Goal: Task Accomplishment & Management: Use online tool/utility

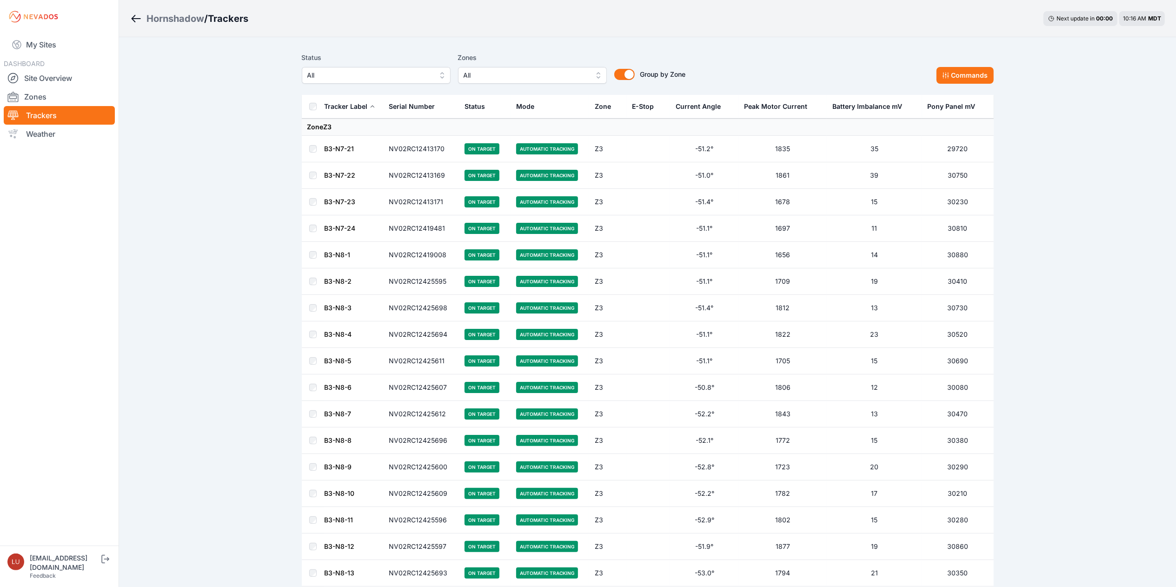
click at [172, 14] on div "Hornshadow" at bounding box center [176, 18] width 58 height 13
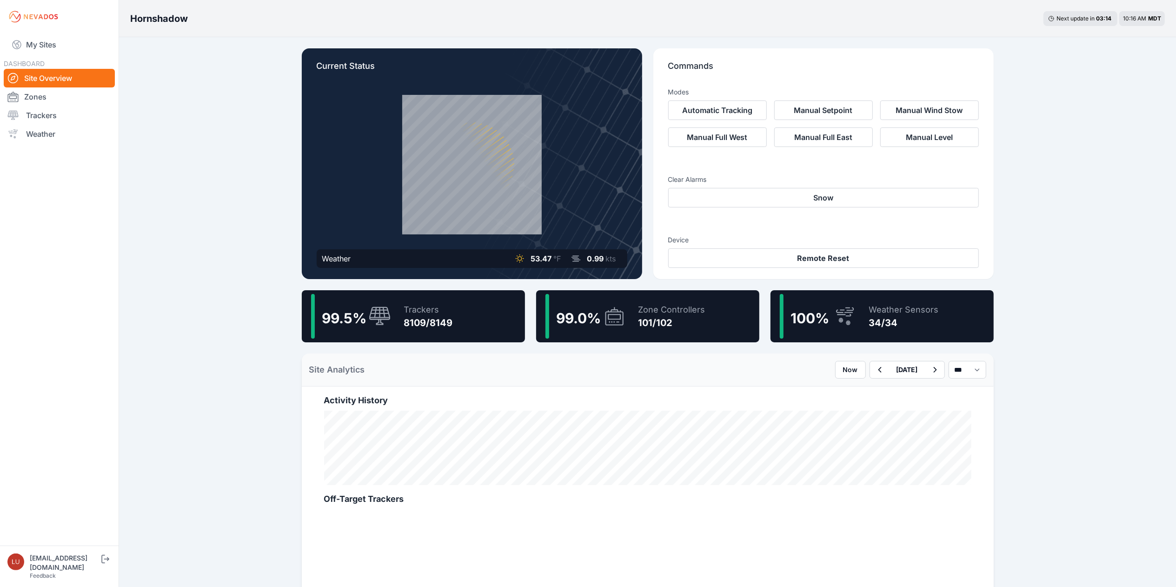
click at [403, 310] on div "Trackers 8109/8149" at bounding box center [424, 316] width 58 height 45
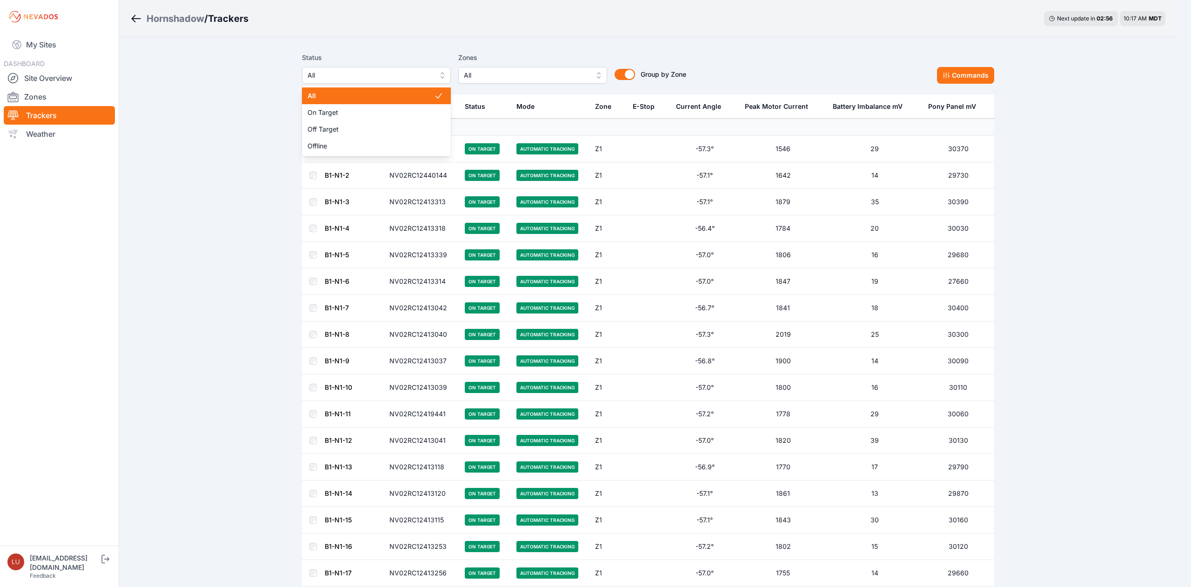
click at [400, 73] on span "All" at bounding box center [369, 75] width 125 height 11
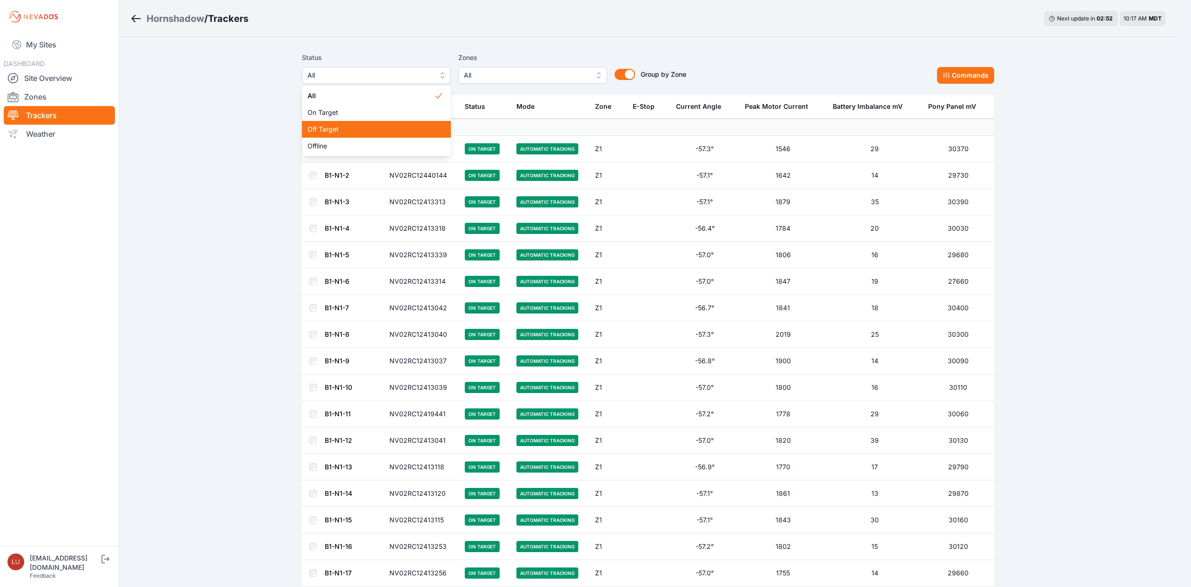
click at [373, 133] on span "Off Target" at bounding box center [370, 129] width 127 height 9
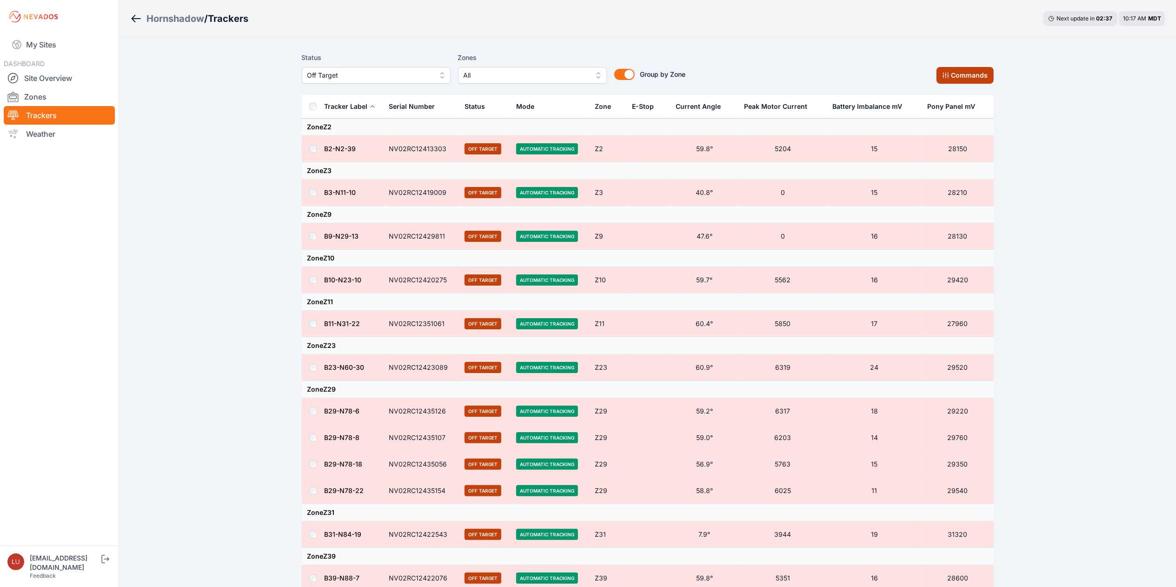
click at [959, 69] on button "Commands" at bounding box center [965, 75] width 57 height 17
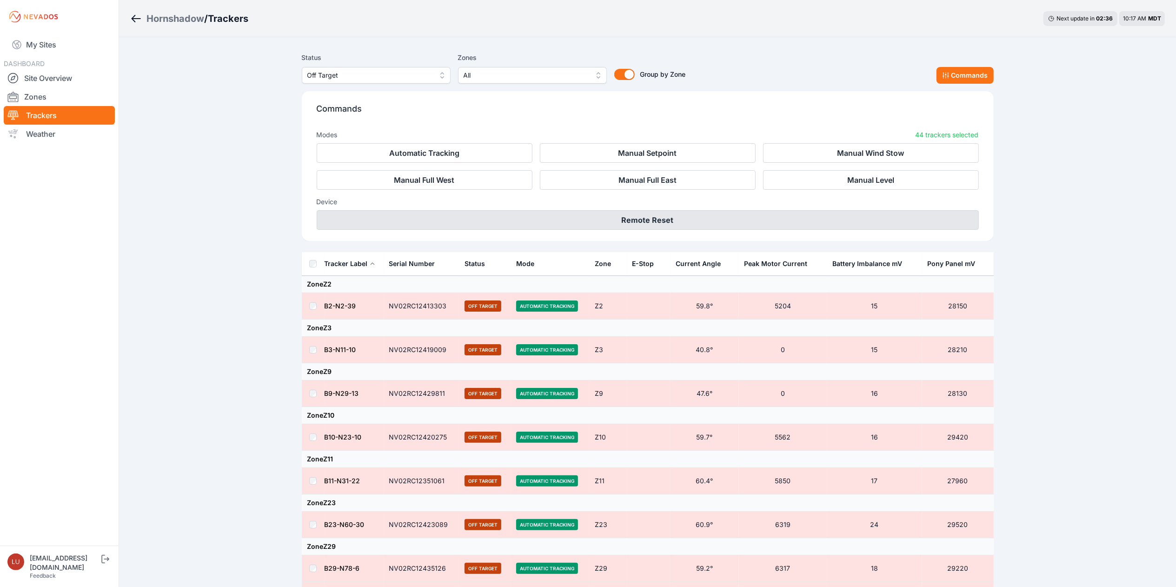
click at [672, 223] on button "Remote Reset" at bounding box center [648, 220] width 662 height 20
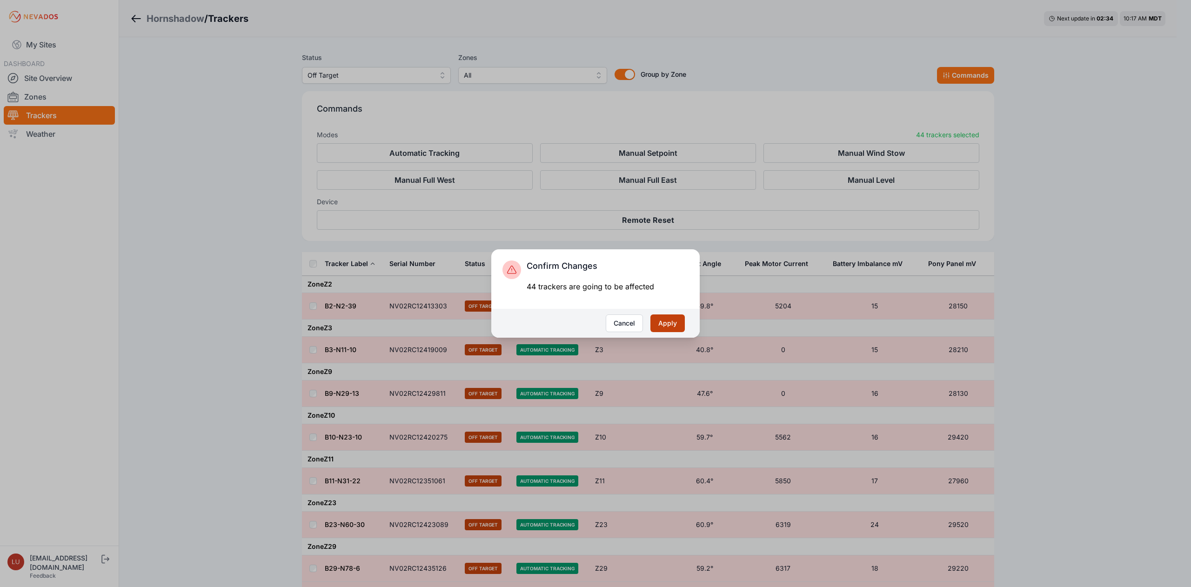
click at [661, 323] on button "Apply" at bounding box center [667, 323] width 34 height 18
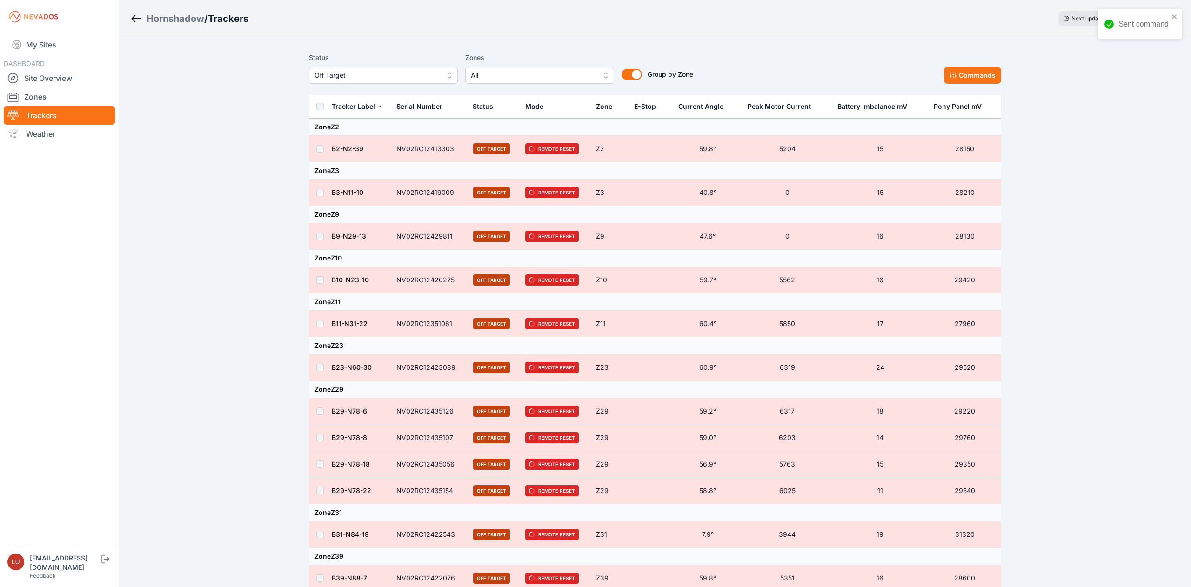
click at [350, 68] on button "Off Target" at bounding box center [383, 75] width 149 height 17
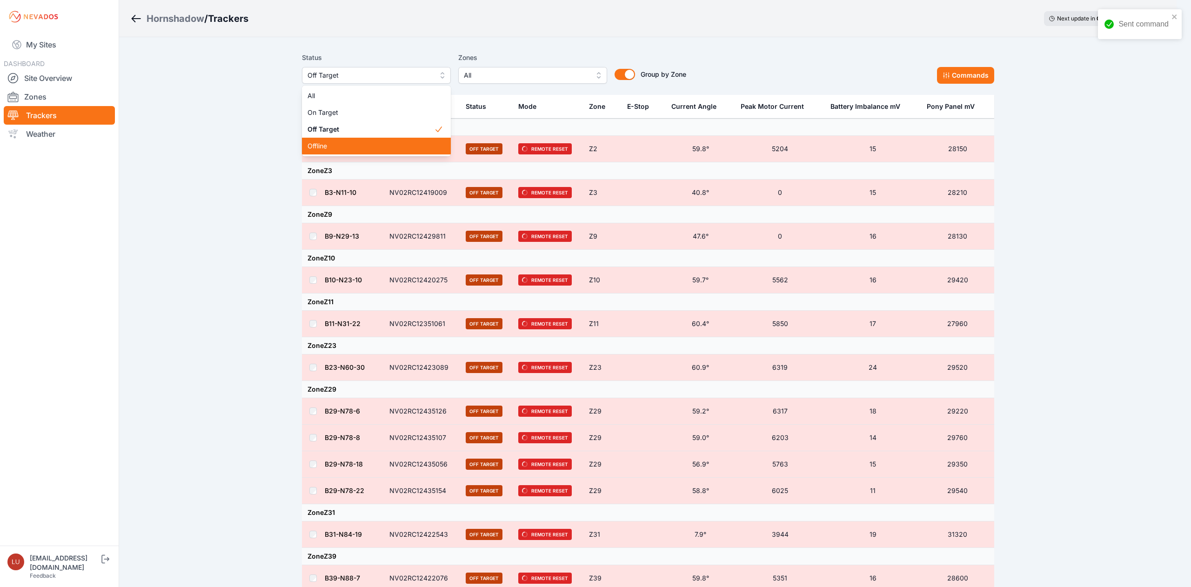
click at [335, 143] on span "Offline" at bounding box center [370, 145] width 127 height 9
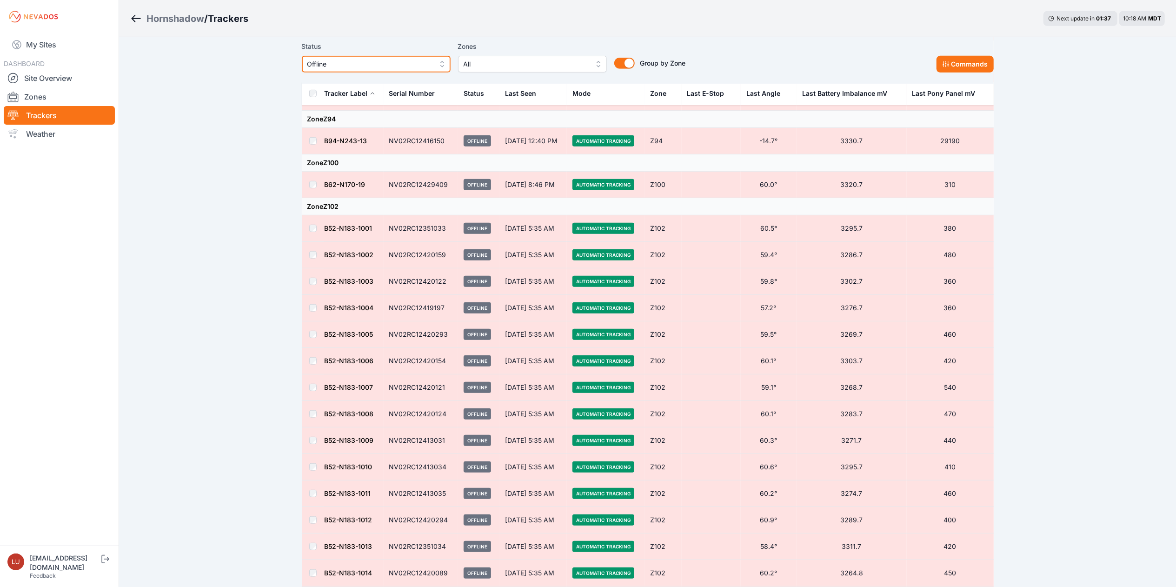
scroll to position [565, 0]
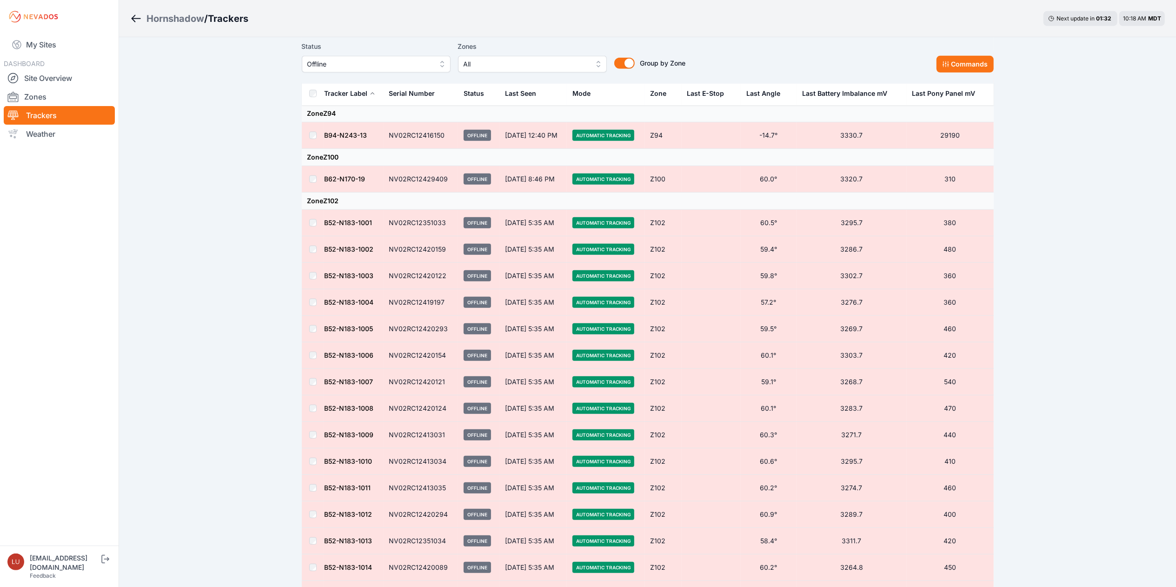
click at [349, 226] on link "B52-N183-1001" at bounding box center [349, 223] width 48 height 8
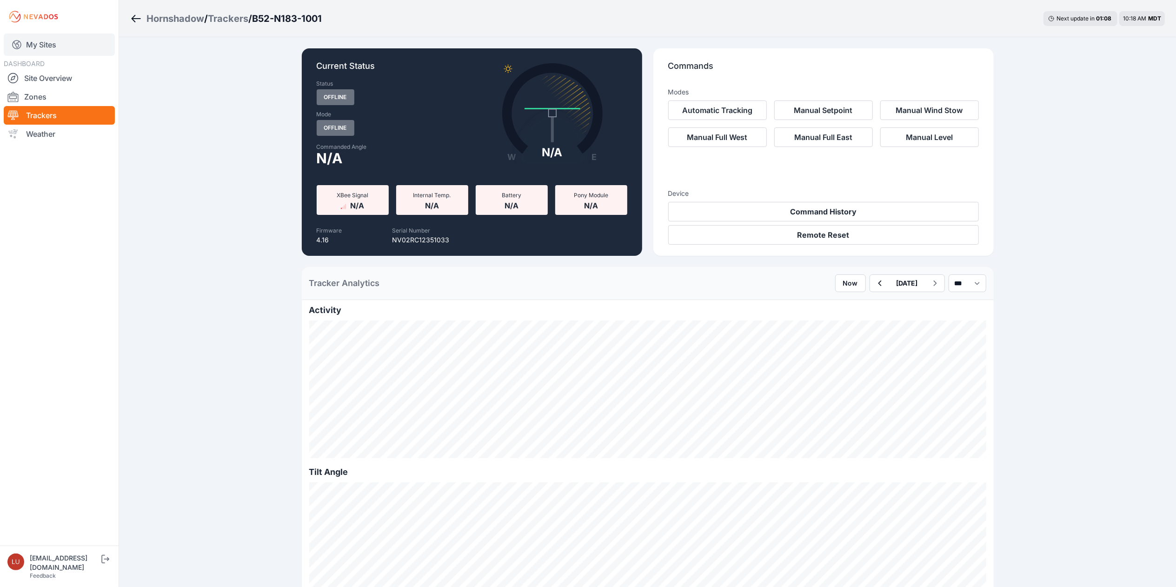
click at [49, 45] on link "My Sites" at bounding box center [59, 44] width 111 height 22
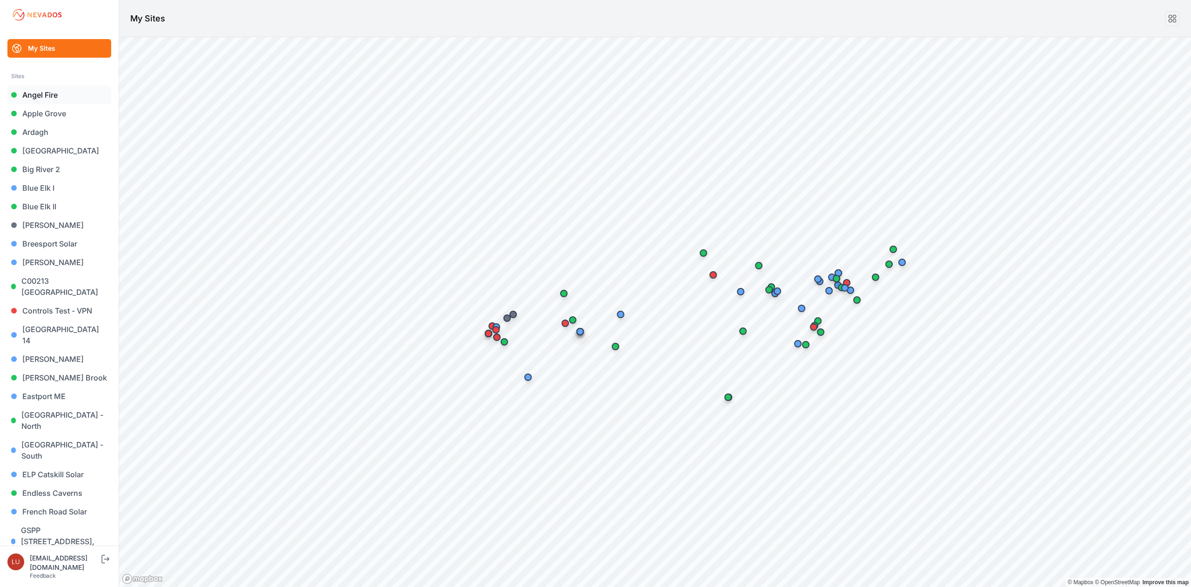
click at [56, 97] on link "Angel Fire" at bounding box center [59, 95] width 104 height 19
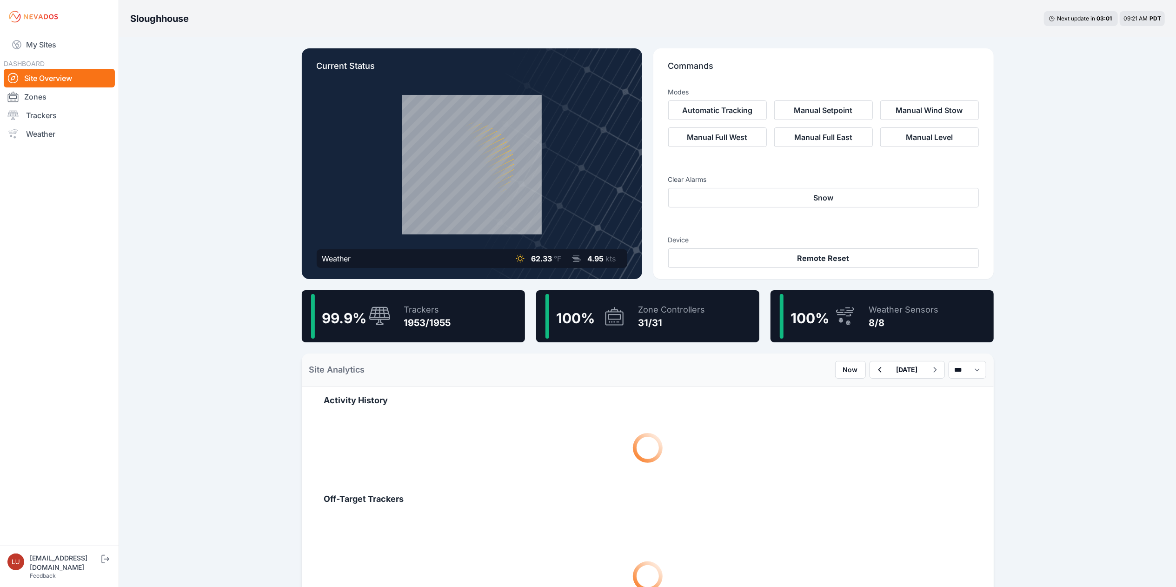
click at [412, 317] on div "1953/1955" at bounding box center [427, 322] width 47 height 13
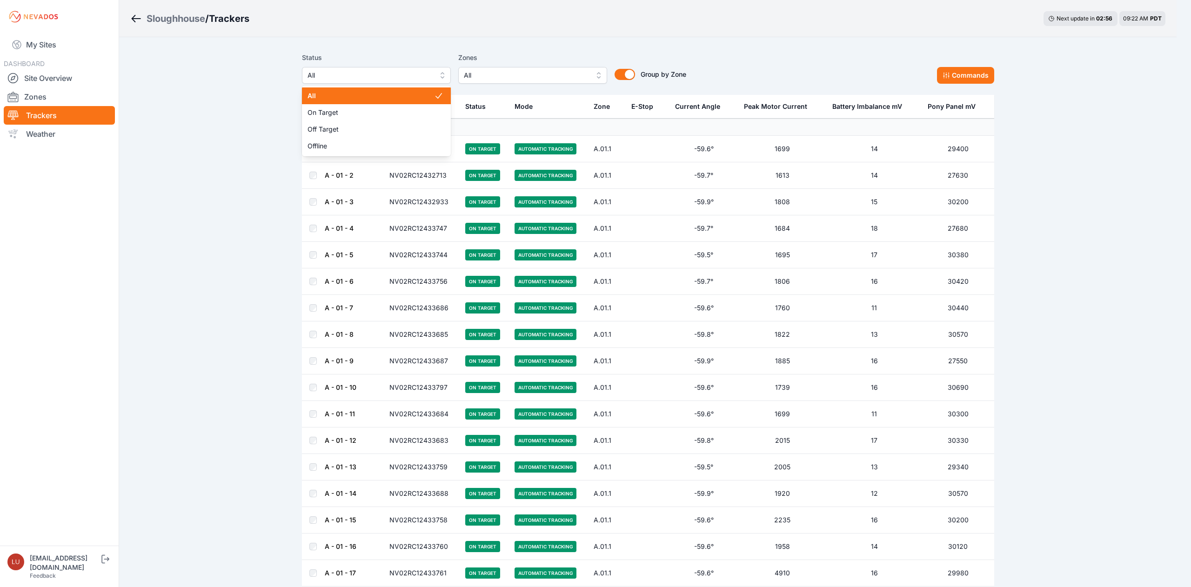
click at [376, 74] on span "All" at bounding box center [369, 75] width 125 height 11
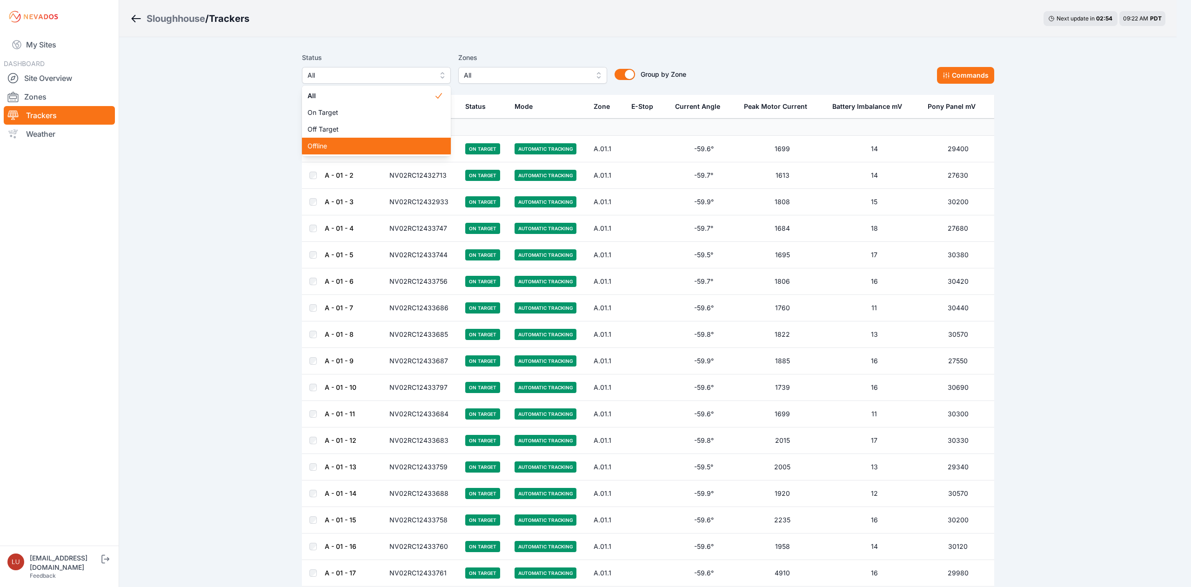
click at [357, 143] on span "Offline" at bounding box center [370, 145] width 127 height 9
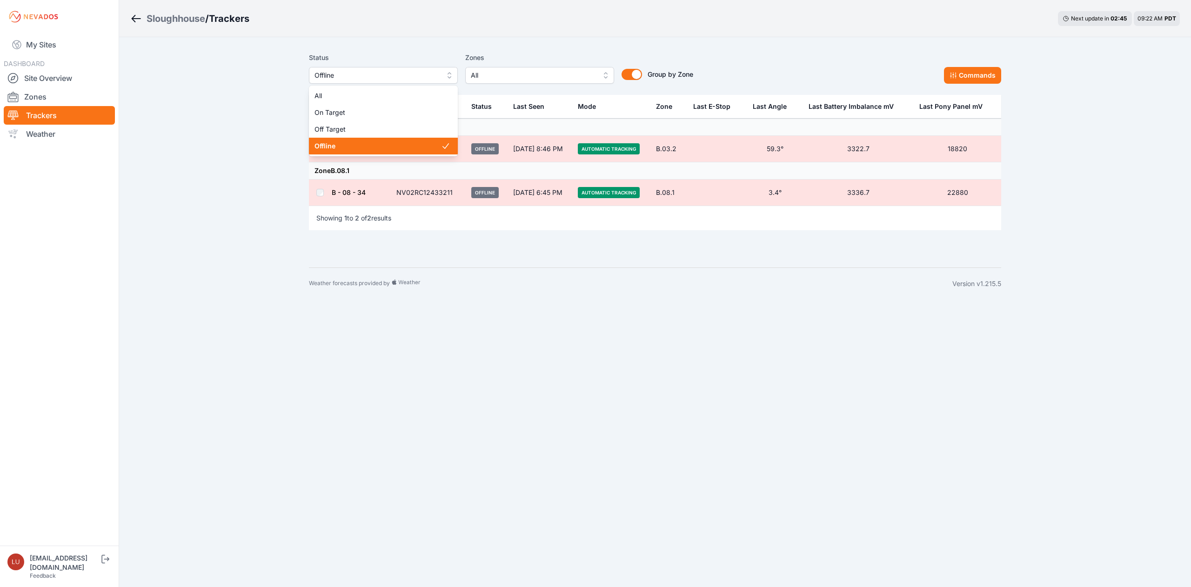
click at [365, 76] on span "Offline" at bounding box center [376, 75] width 125 height 11
click at [355, 130] on span "Off Target" at bounding box center [377, 129] width 127 height 9
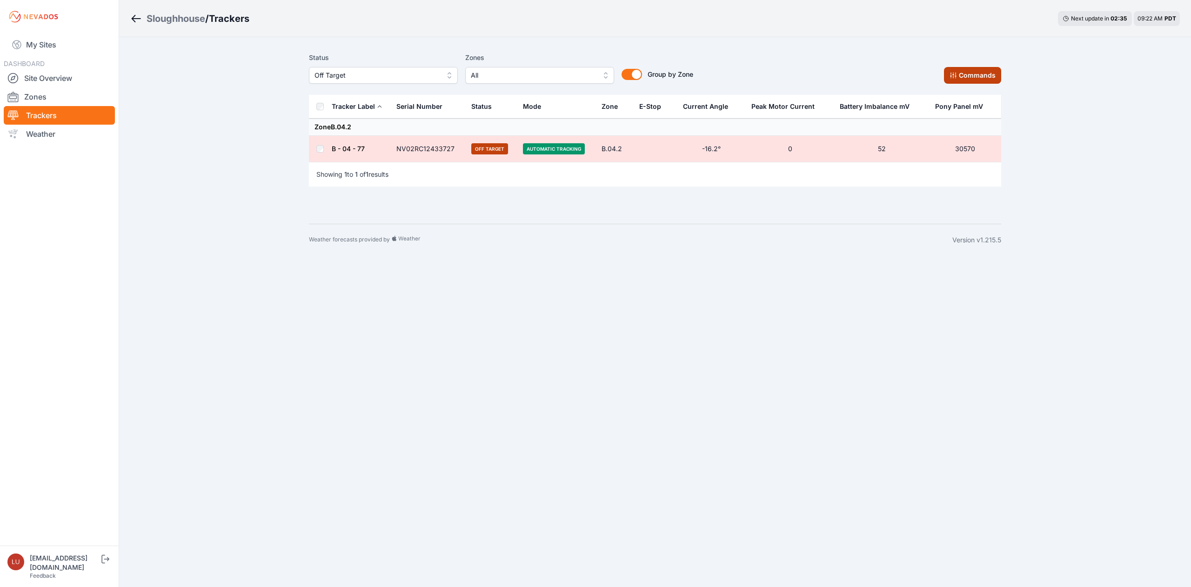
click at [963, 77] on button "Commands" at bounding box center [972, 75] width 57 height 17
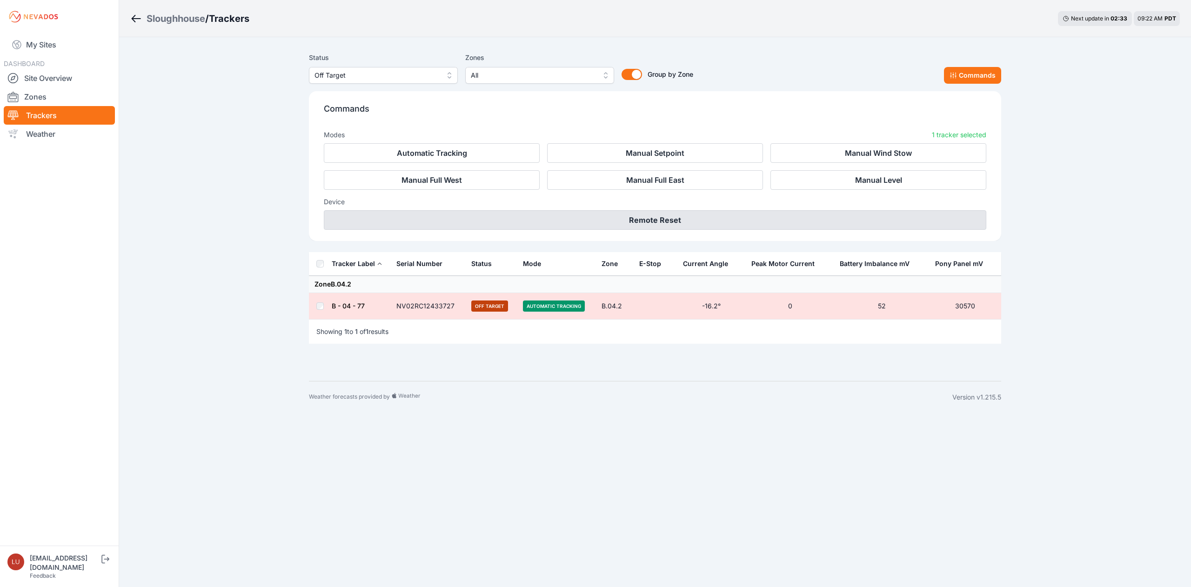
click at [604, 217] on button "Remote Reset" at bounding box center [655, 220] width 662 height 20
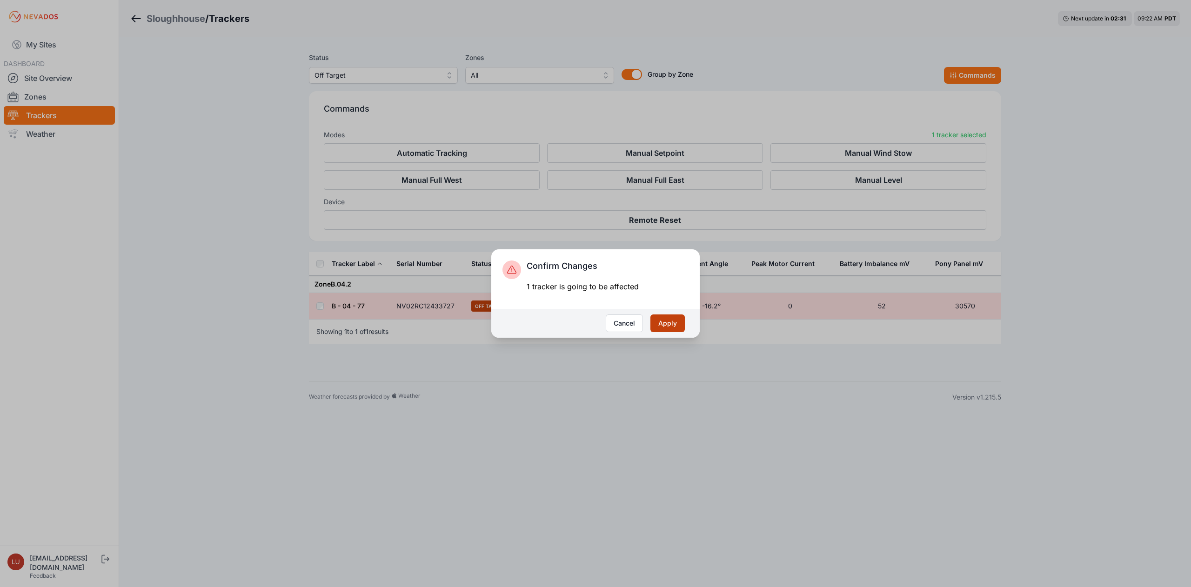
click at [667, 320] on button "Apply" at bounding box center [667, 323] width 34 height 18
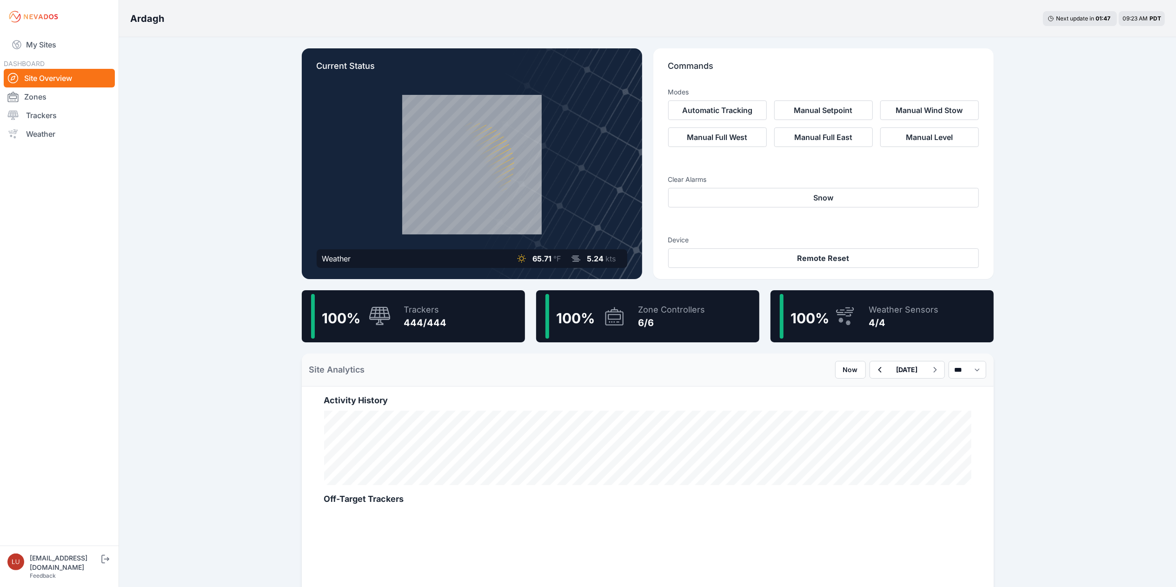
click at [433, 310] on div "Trackers" at bounding box center [425, 309] width 43 height 13
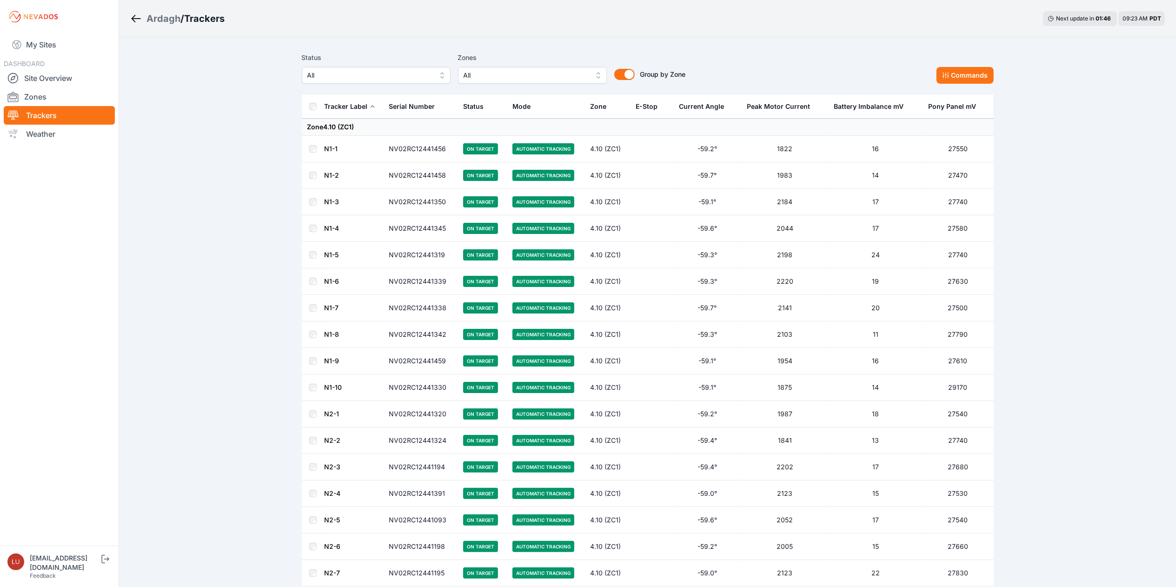
click at [417, 72] on span "All" at bounding box center [369, 75] width 125 height 11
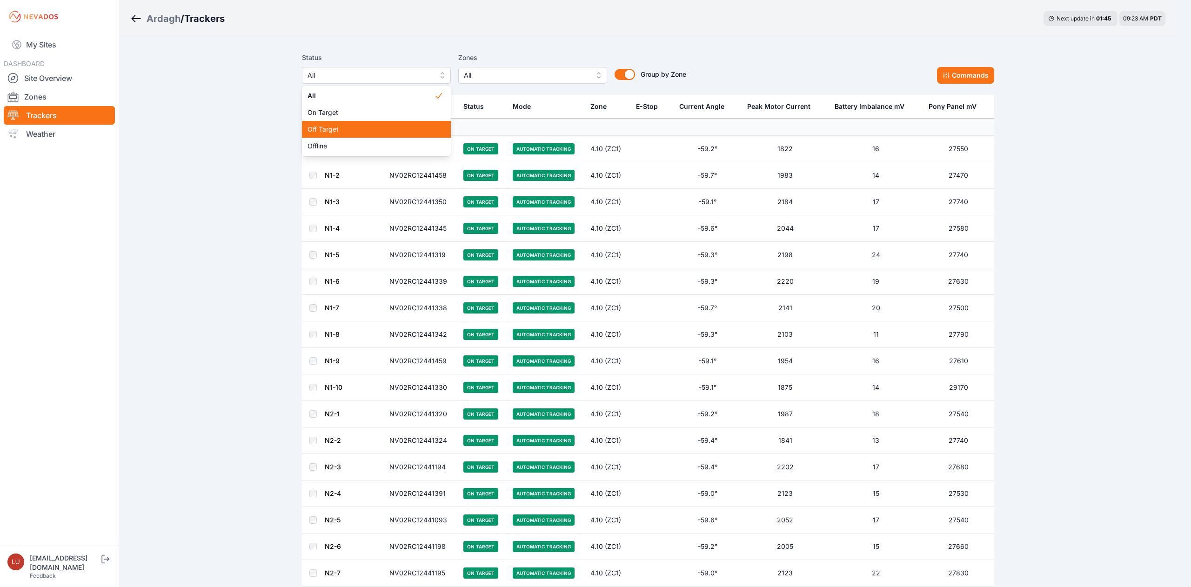
click at [391, 127] on span "Off Target" at bounding box center [370, 129] width 127 height 9
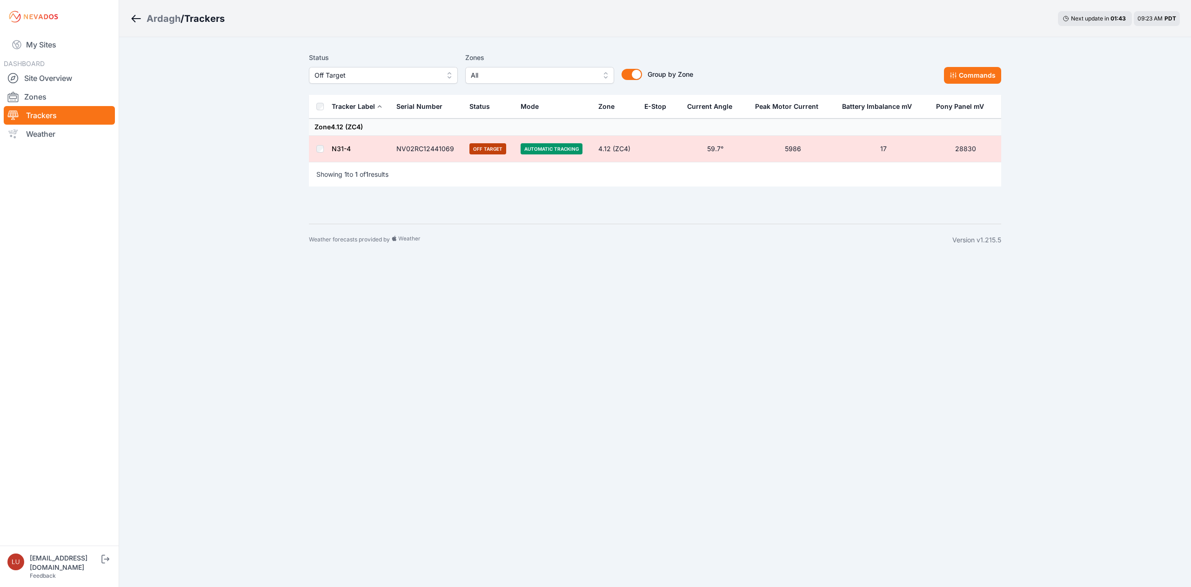
click at [321, 111] on th at bounding box center [320, 107] width 22 height 24
click at [982, 81] on button "Commands" at bounding box center [972, 75] width 57 height 17
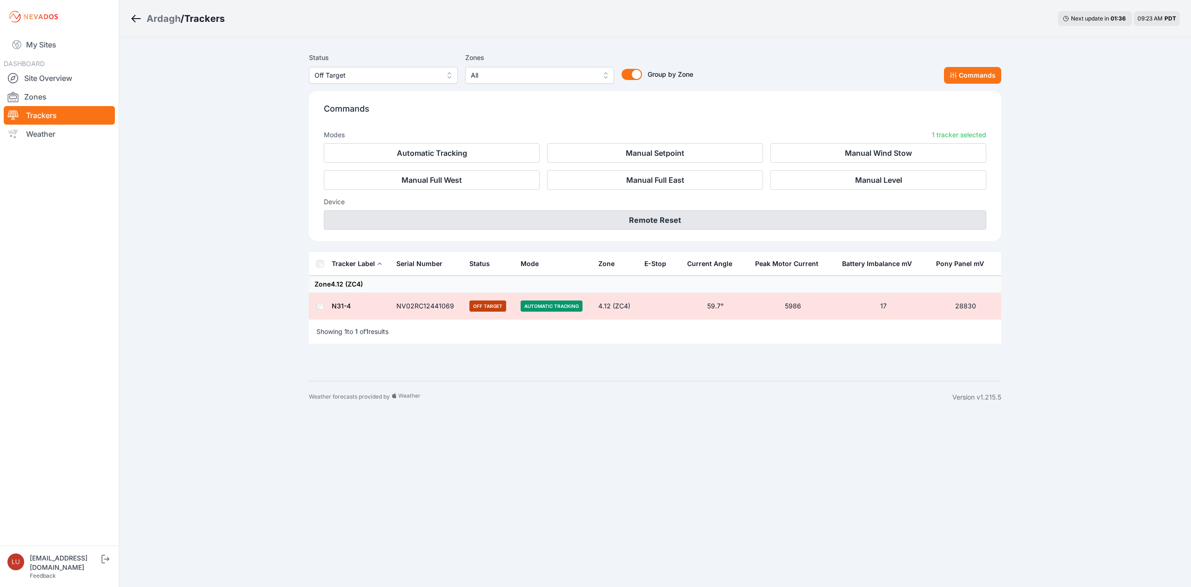
click at [746, 222] on button "Remote Reset" at bounding box center [655, 220] width 662 height 20
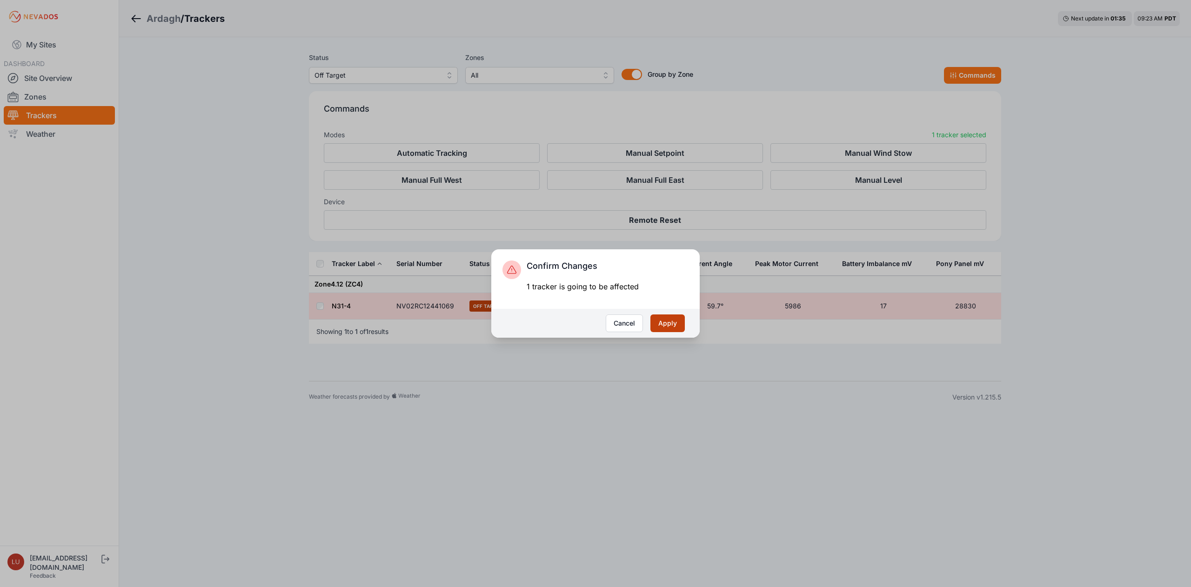
click at [676, 321] on button "Apply" at bounding box center [667, 323] width 34 height 18
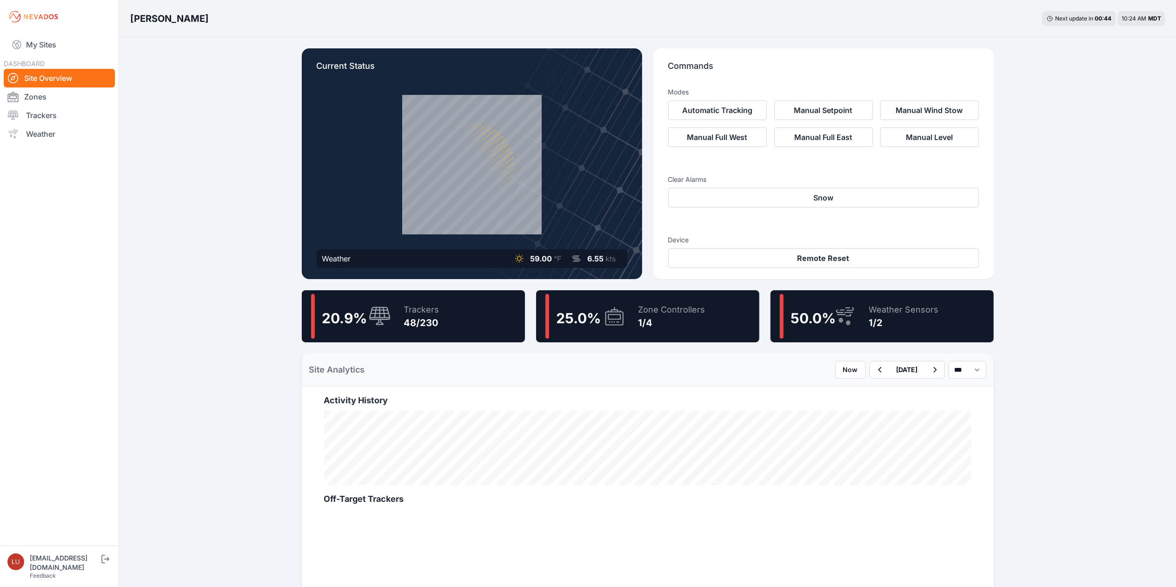
click at [483, 334] on div "20.9 % Trackers 48/230" at bounding box center [413, 316] width 223 height 52
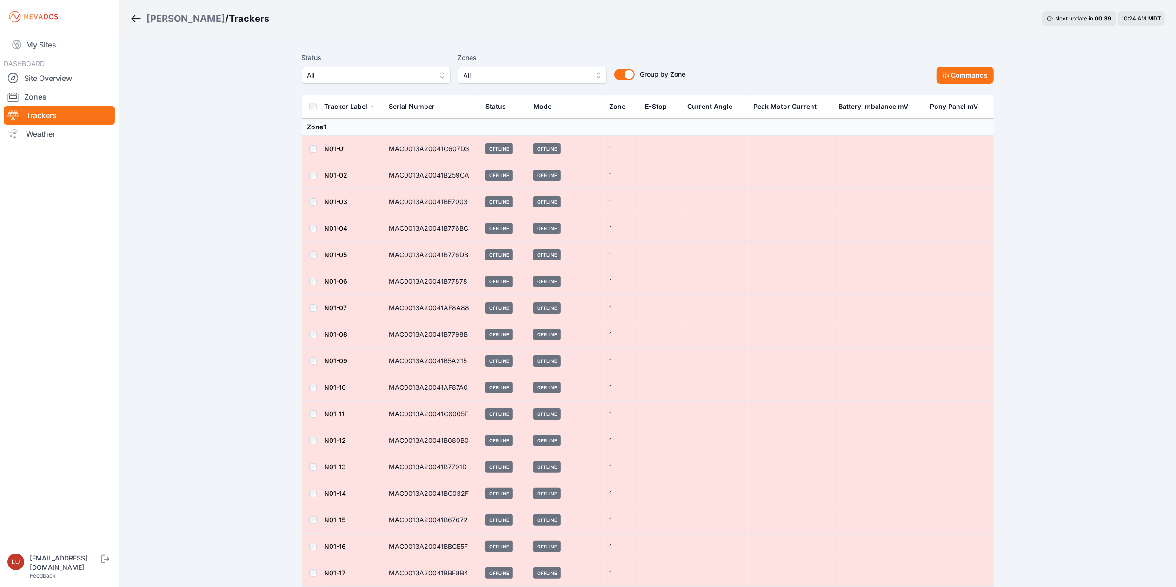
click at [380, 76] on span "All" at bounding box center [369, 75] width 125 height 11
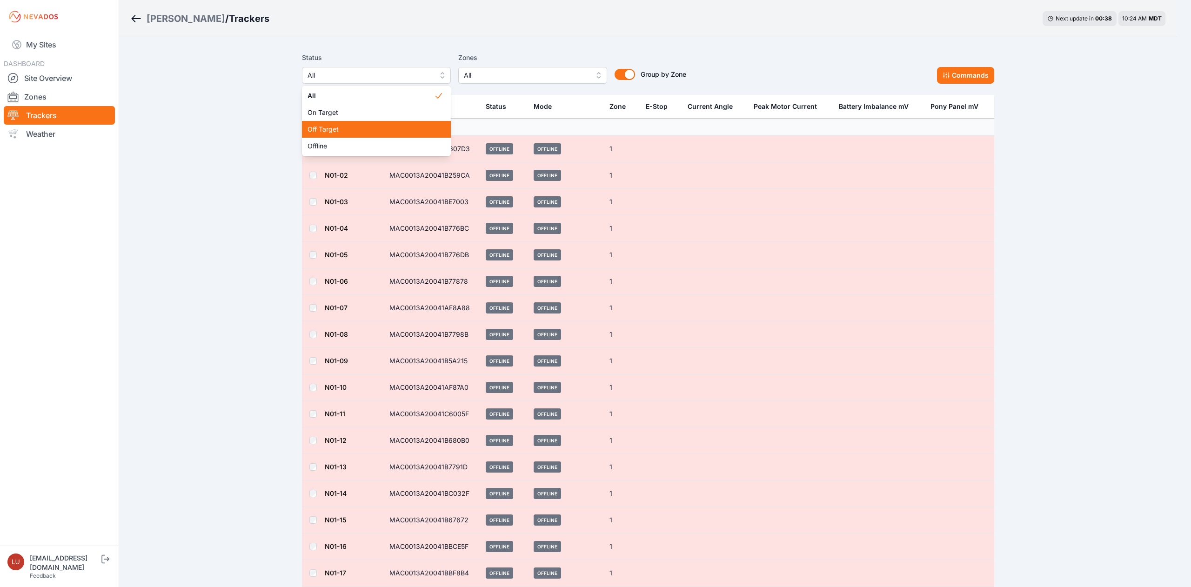
click at [361, 125] on span "Off Target" at bounding box center [370, 129] width 127 height 9
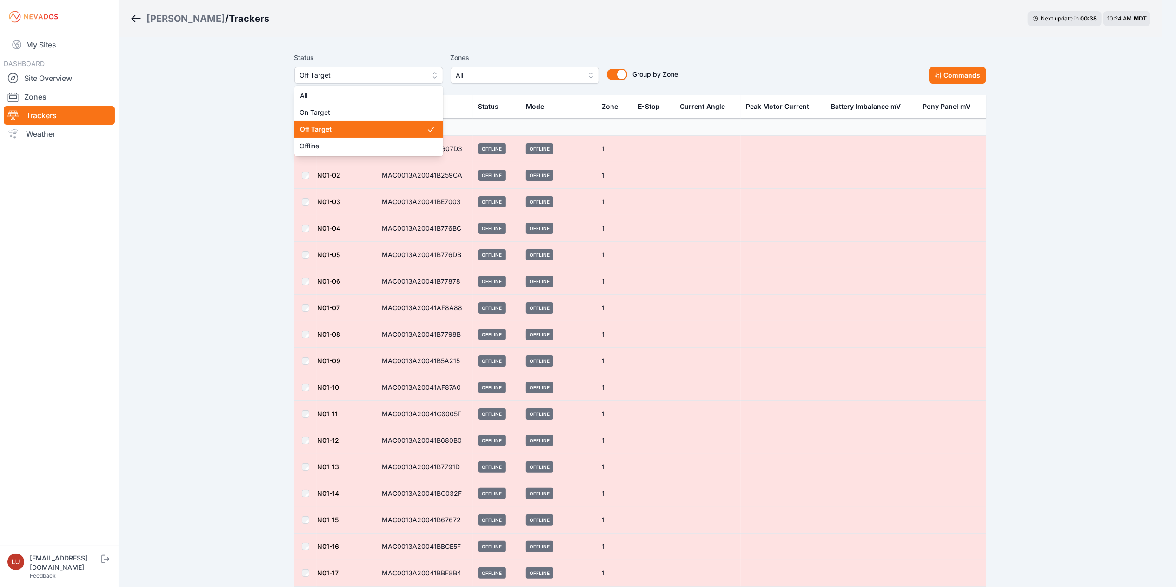
click at [367, 75] on span "Off Target" at bounding box center [362, 75] width 125 height 11
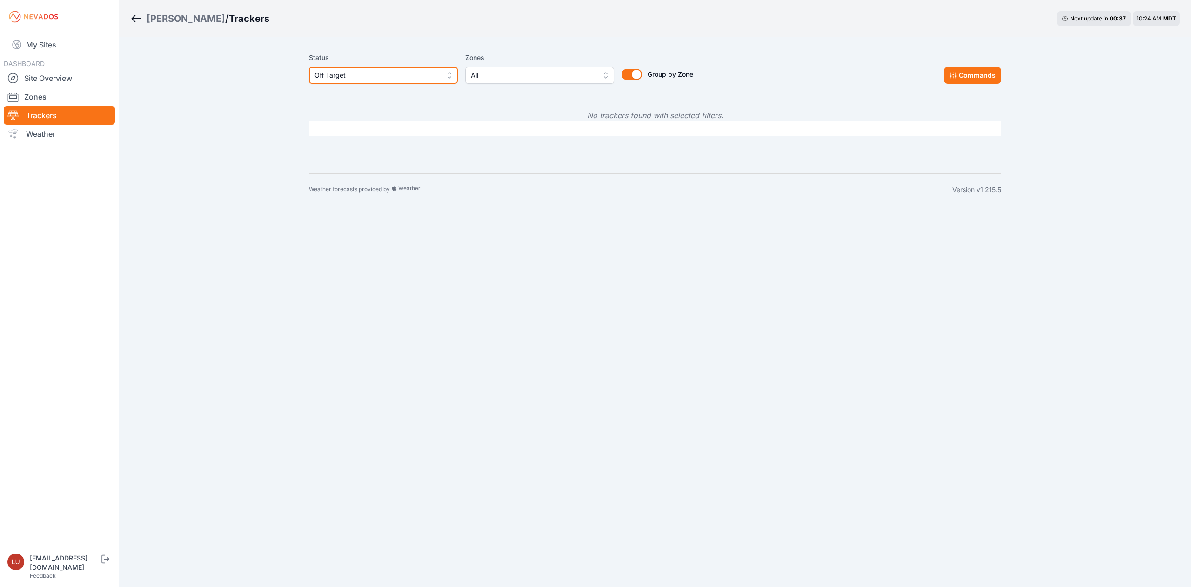
click at [368, 78] on span "Off Target" at bounding box center [376, 75] width 125 height 11
click at [403, 42] on div "Status Off Target Zones All Group by Zone Group by Zone Commands No trackers fo…" at bounding box center [655, 105] width 714 height 136
click at [400, 71] on span "Off Target" at bounding box center [376, 75] width 125 height 11
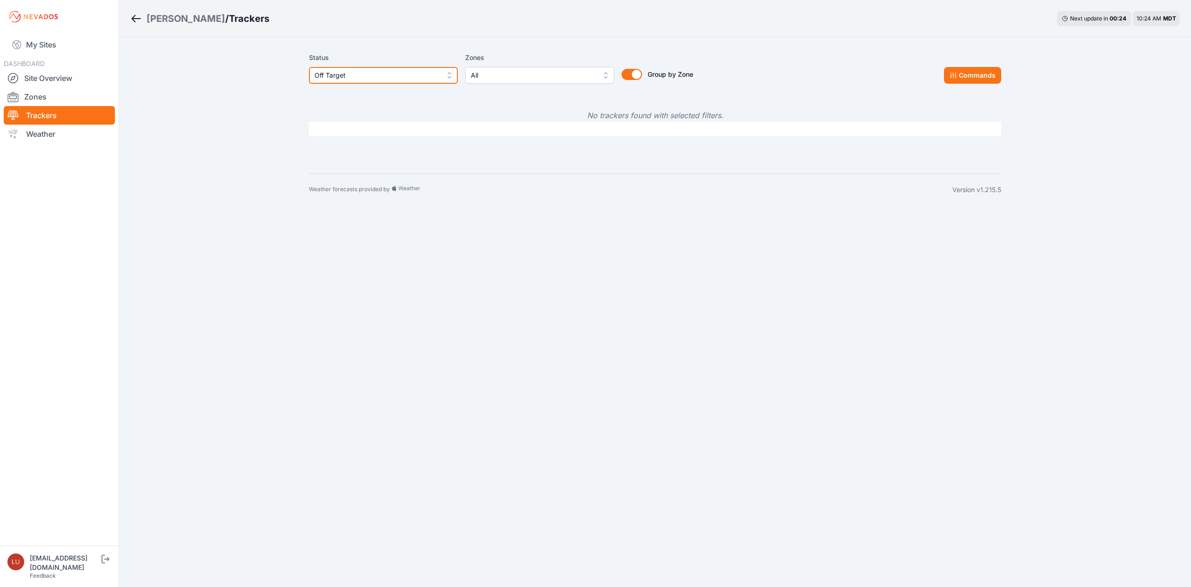
click at [323, 77] on span "Off Target" at bounding box center [376, 75] width 125 height 11
click at [187, 14] on div "Sigurd Solar" at bounding box center [186, 18] width 79 height 13
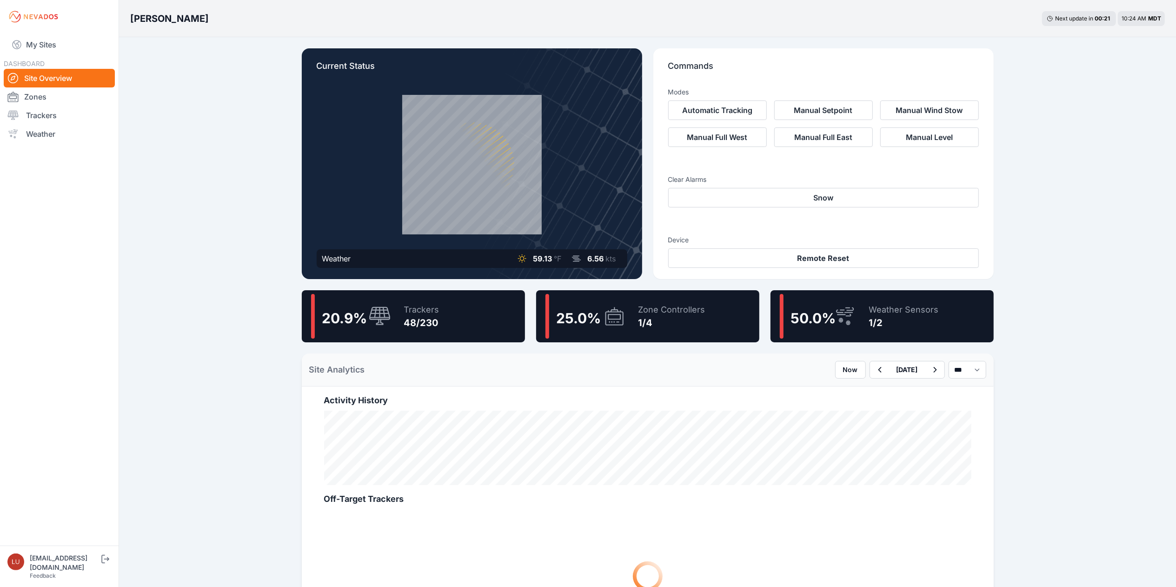
click at [401, 305] on div "Trackers 48/230" at bounding box center [417, 316] width 45 height 45
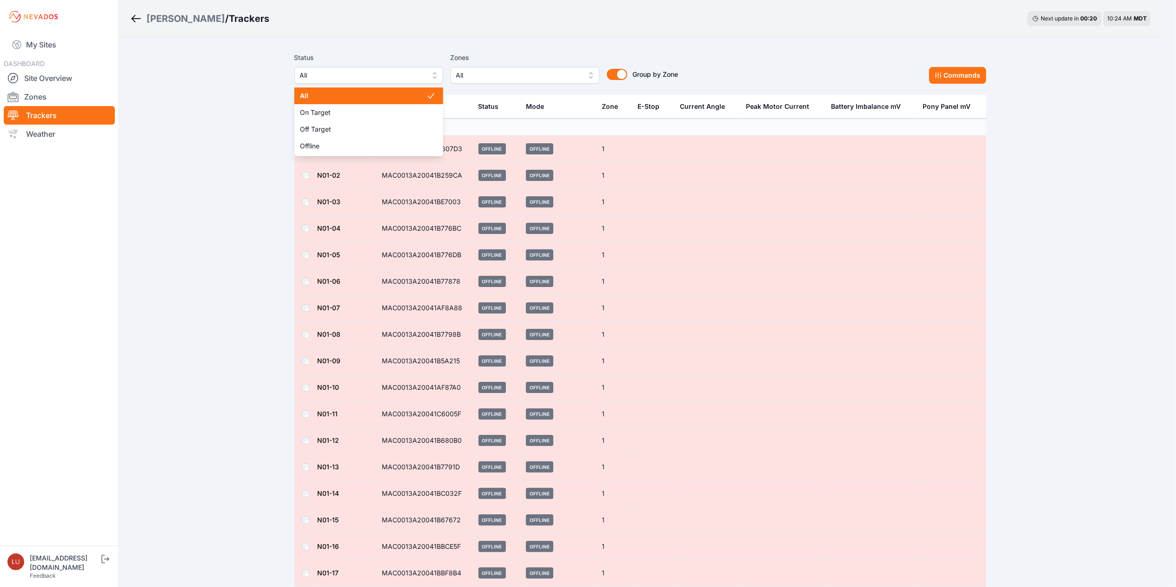
click at [413, 67] on button "All" at bounding box center [368, 75] width 149 height 17
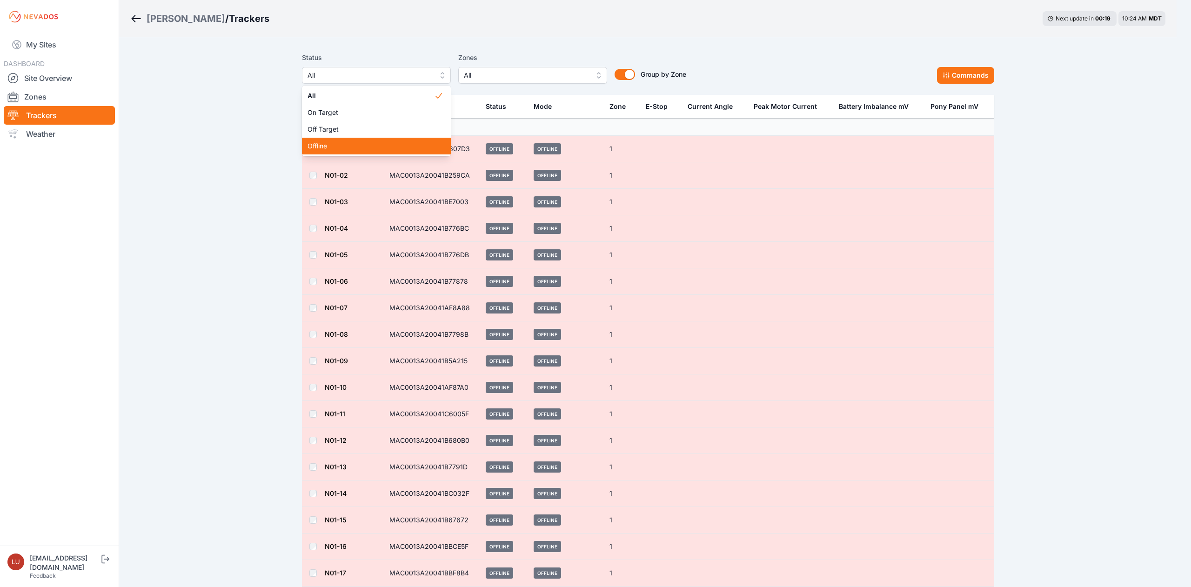
click at [356, 147] on span "Offline" at bounding box center [370, 145] width 127 height 9
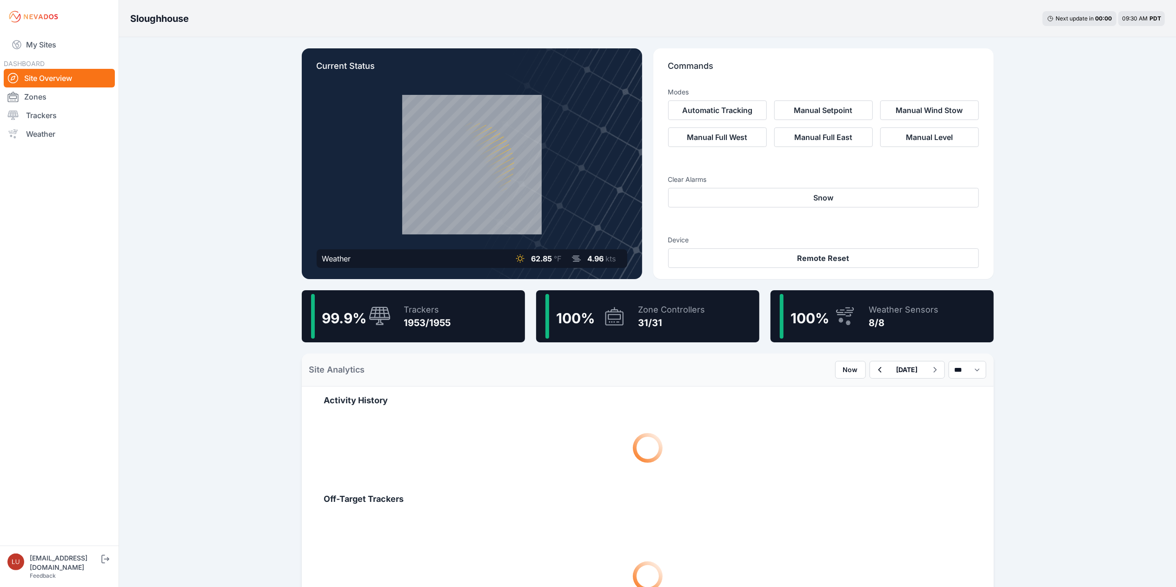
click at [404, 312] on div "Trackers" at bounding box center [427, 309] width 47 height 13
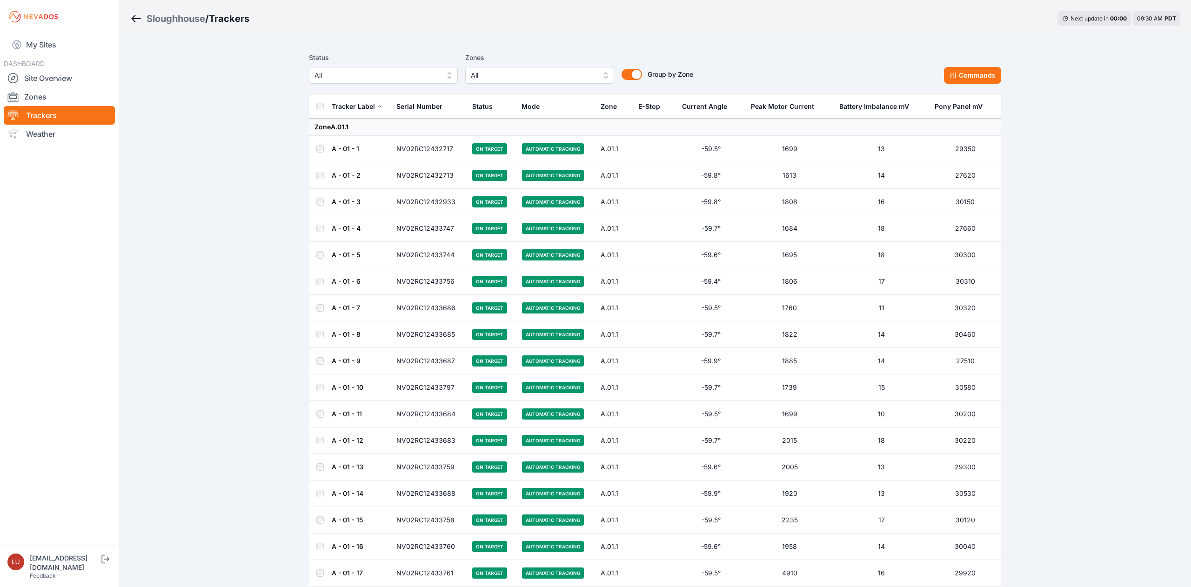
click at [338, 77] on span "All" at bounding box center [376, 75] width 125 height 11
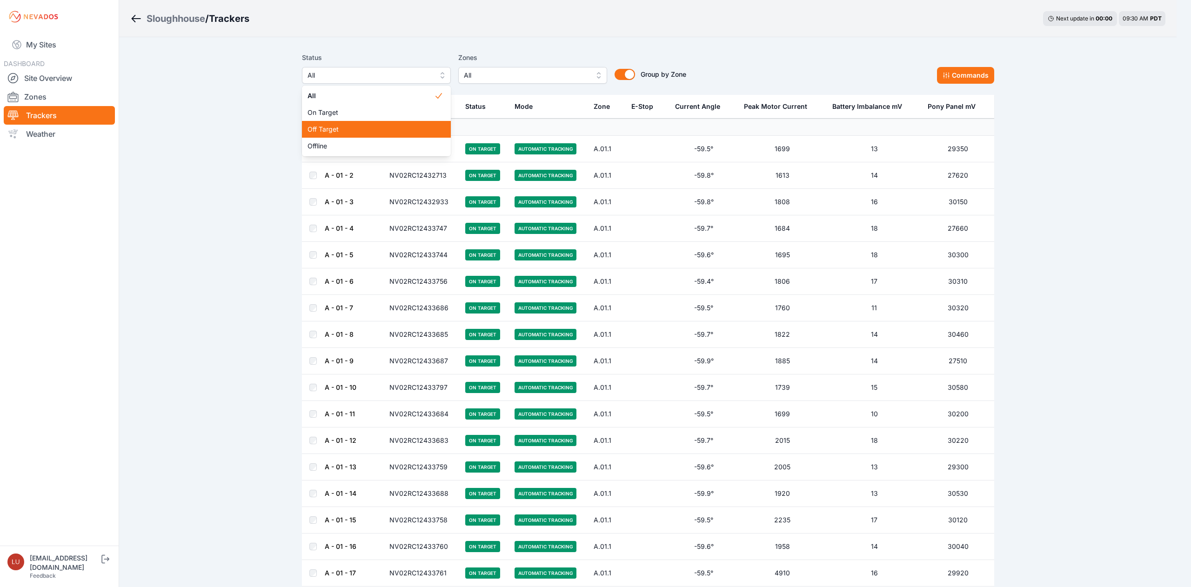
click at [340, 127] on span "Off Target" at bounding box center [370, 129] width 127 height 9
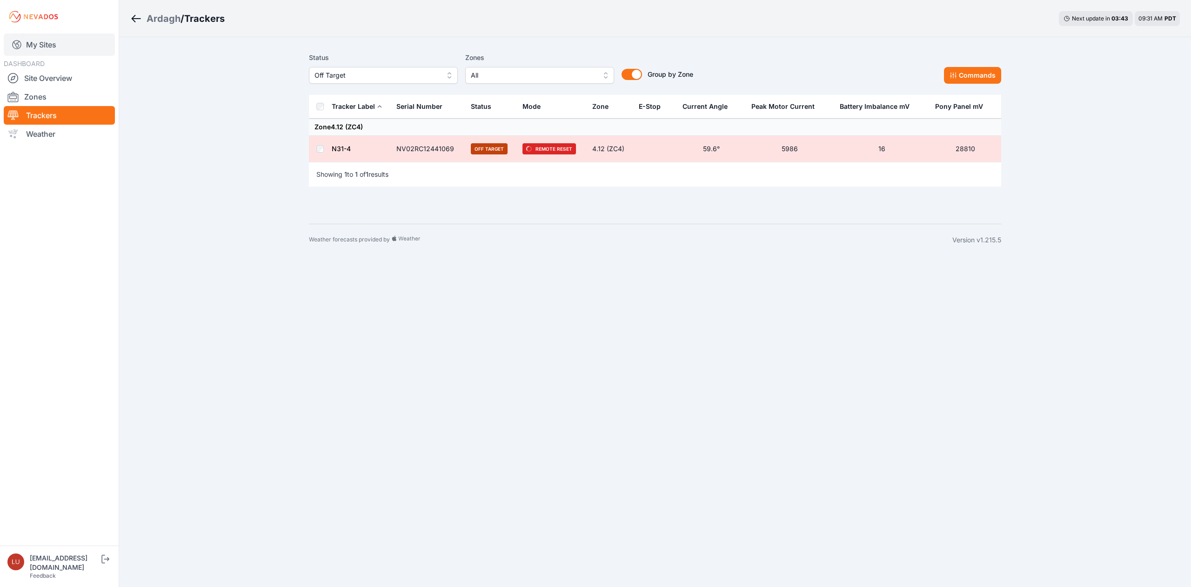
click at [56, 40] on link "My Sites" at bounding box center [59, 44] width 111 height 22
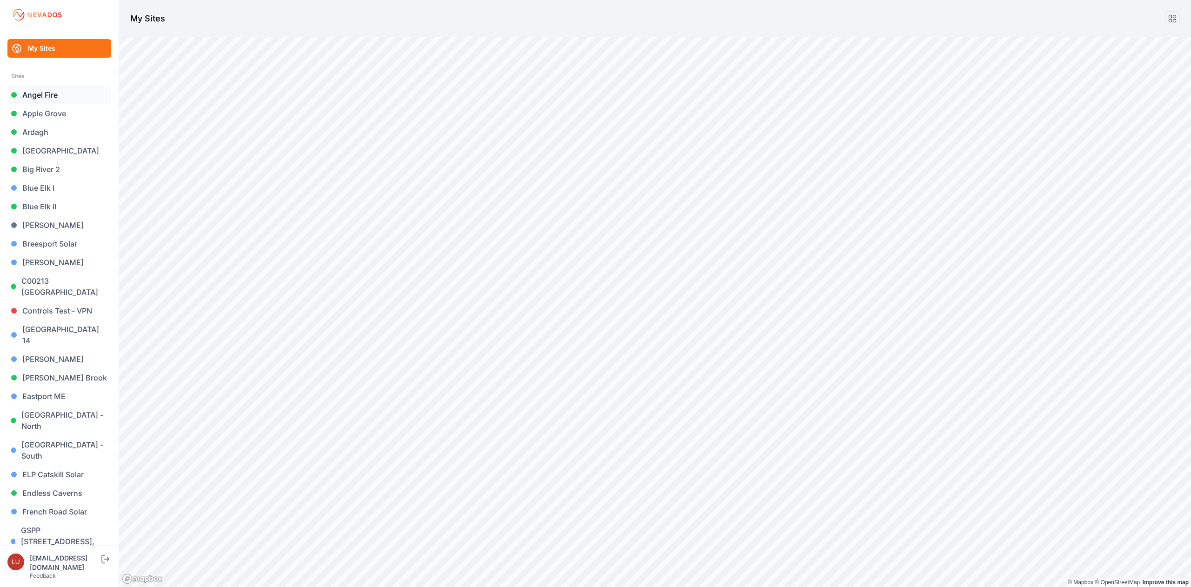
click at [40, 91] on link "Angel Fire" at bounding box center [59, 95] width 104 height 19
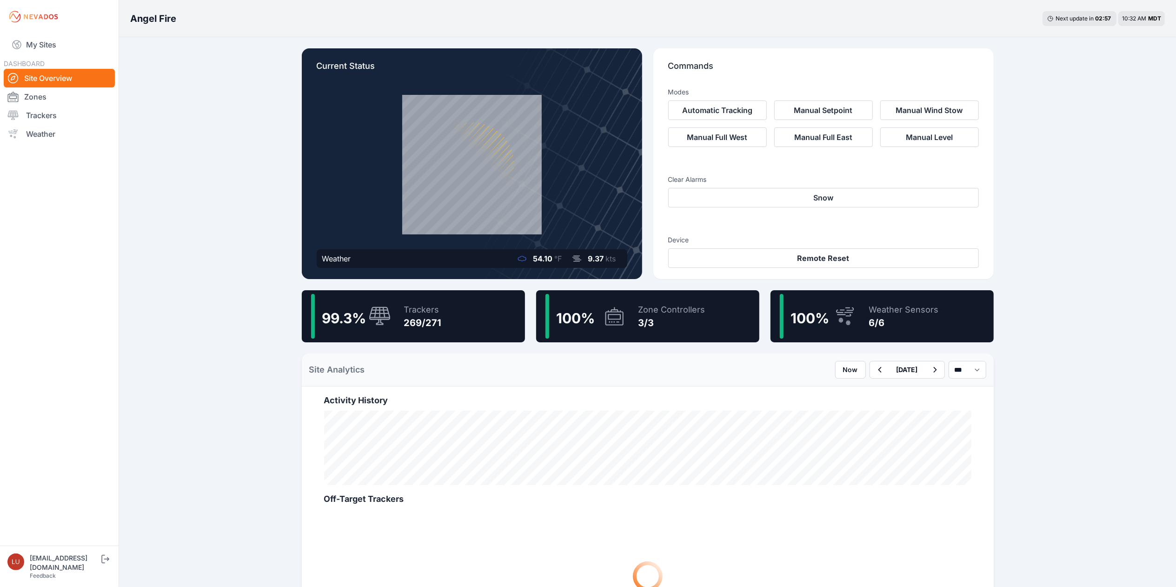
click at [404, 329] on div "269/271" at bounding box center [423, 322] width 38 height 13
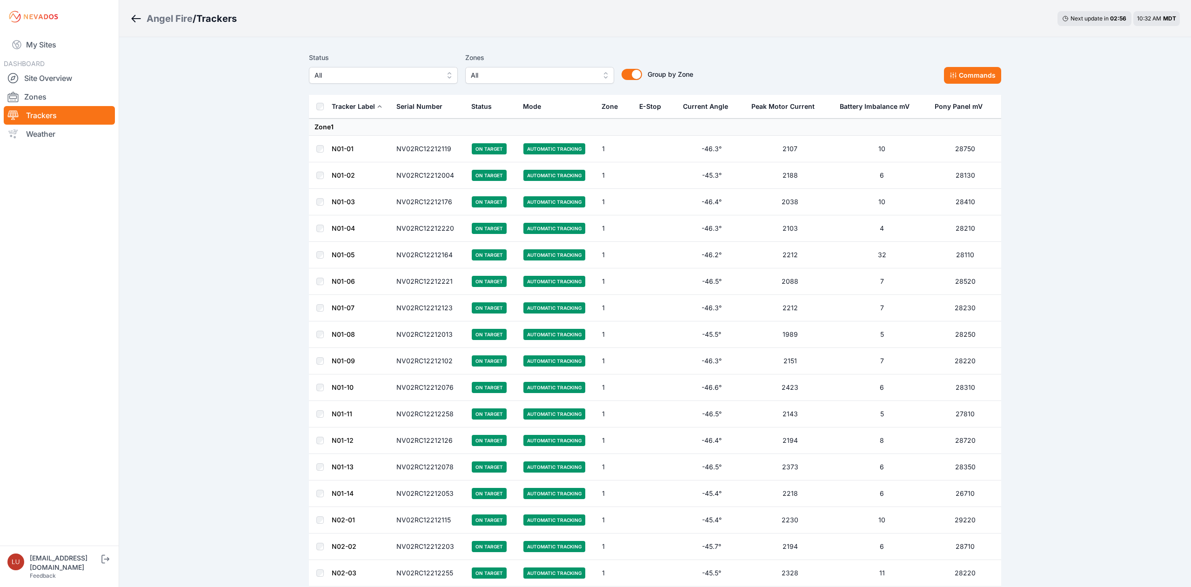
click at [420, 81] on button "All" at bounding box center [383, 75] width 149 height 17
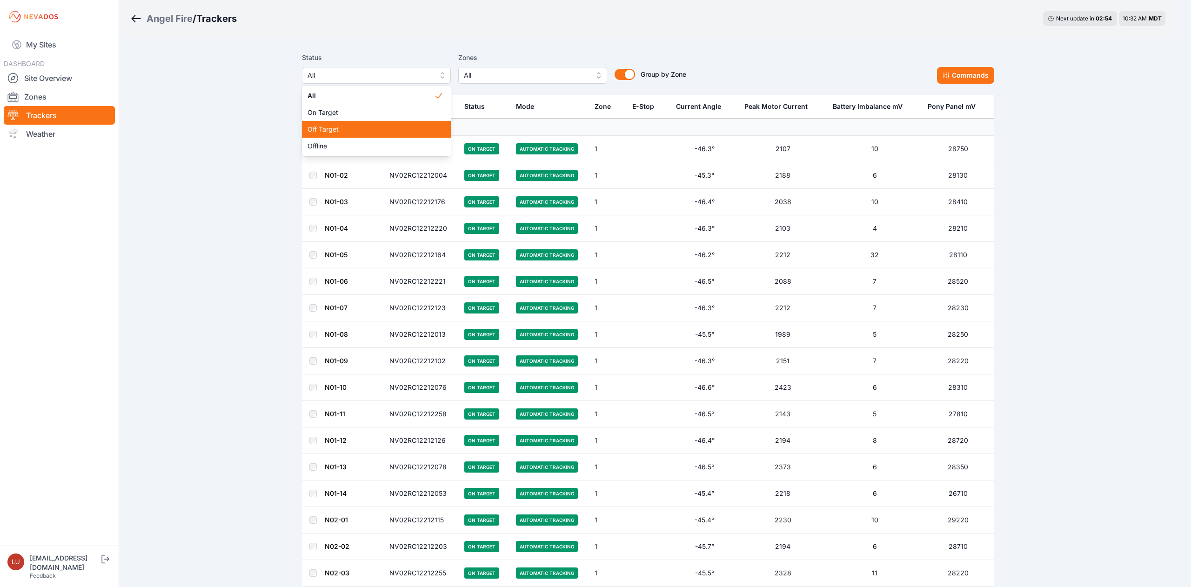
click at [395, 132] on span "Off Target" at bounding box center [370, 129] width 127 height 9
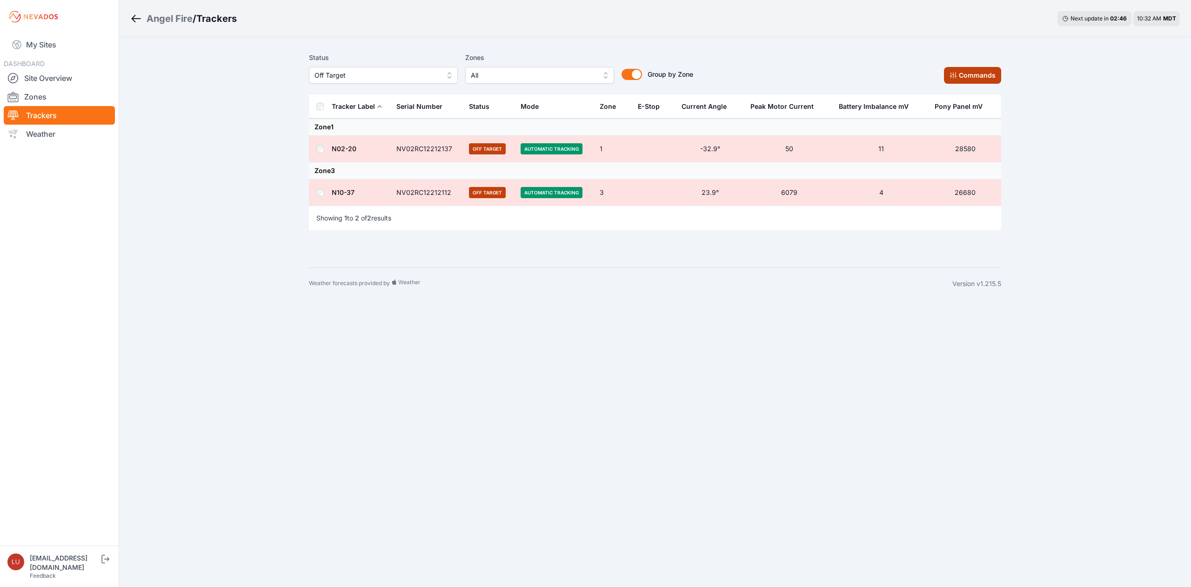
click at [986, 73] on button "Commands" at bounding box center [972, 75] width 57 height 17
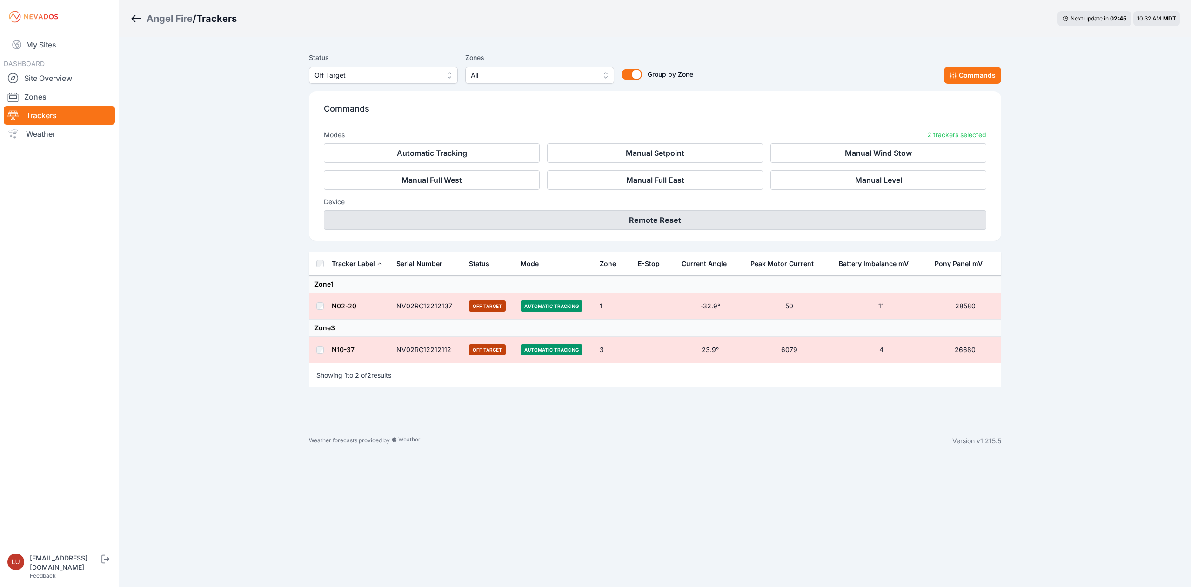
click at [442, 217] on button "Remote Reset" at bounding box center [655, 220] width 662 height 20
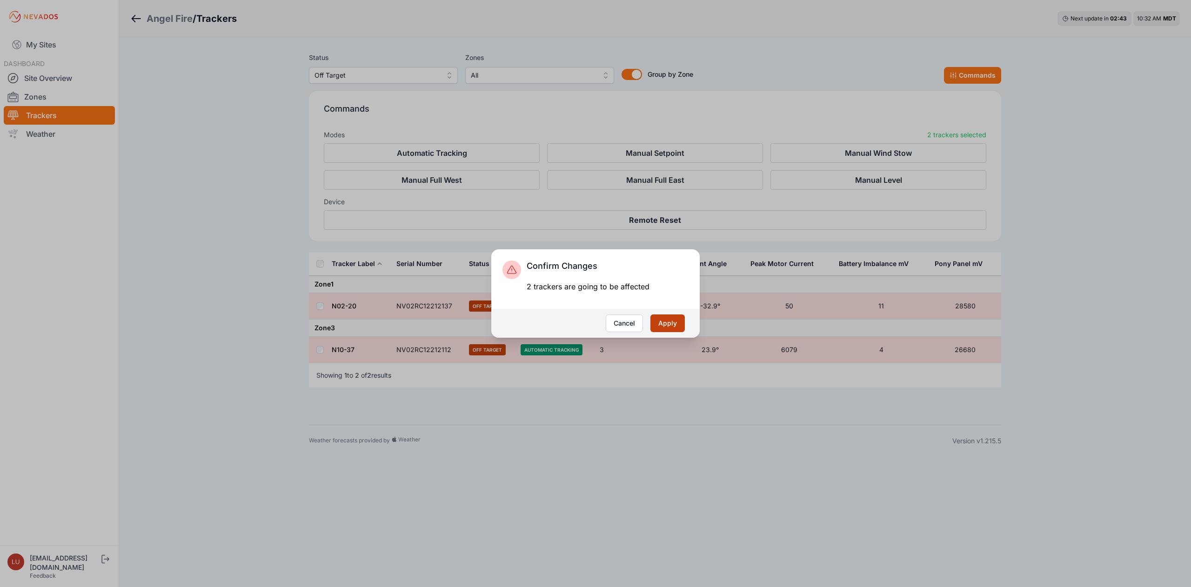
click at [657, 327] on button "Apply" at bounding box center [667, 323] width 34 height 18
